Goal: Task Accomplishment & Management: Complete application form

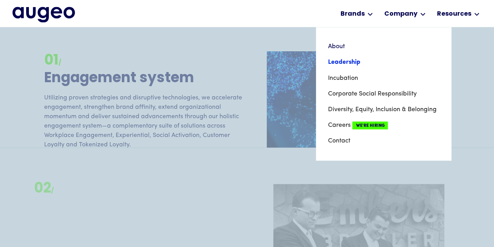
click at [348, 63] on link "Leadership" at bounding box center [384, 62] width 112 height 16
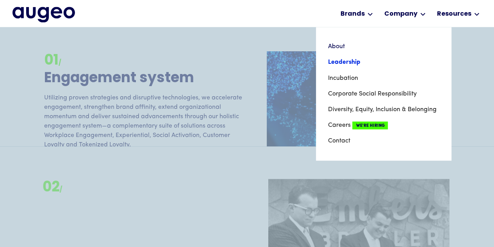
scroll to position [667, 0]
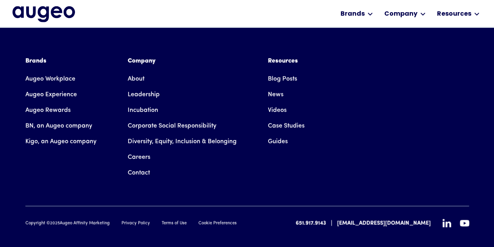
scroll to position [1210, 0]
click at [143, 149] on link "Careers" at bounding box center [139, 157] width 23 height 16
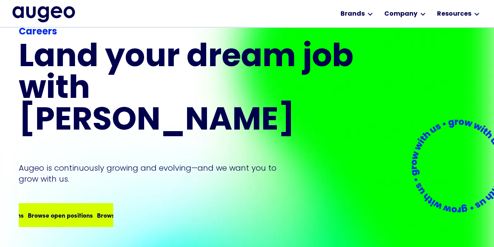
scroll to position [39, 0]
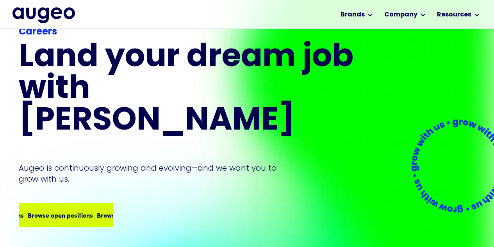
click at [84, 204] on div "Browse open positions Browse open positions Browse open positions Browse open p…" at bounding box center [66, 215] width 93 height 22
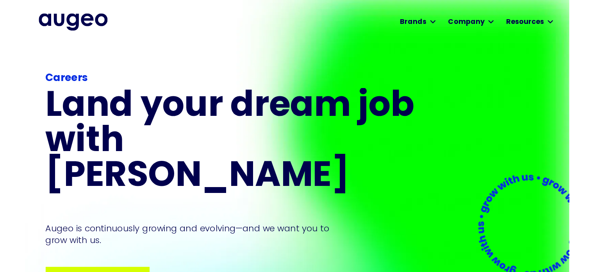
scroll to position [0, 0]
